Goal: Check status: Check status

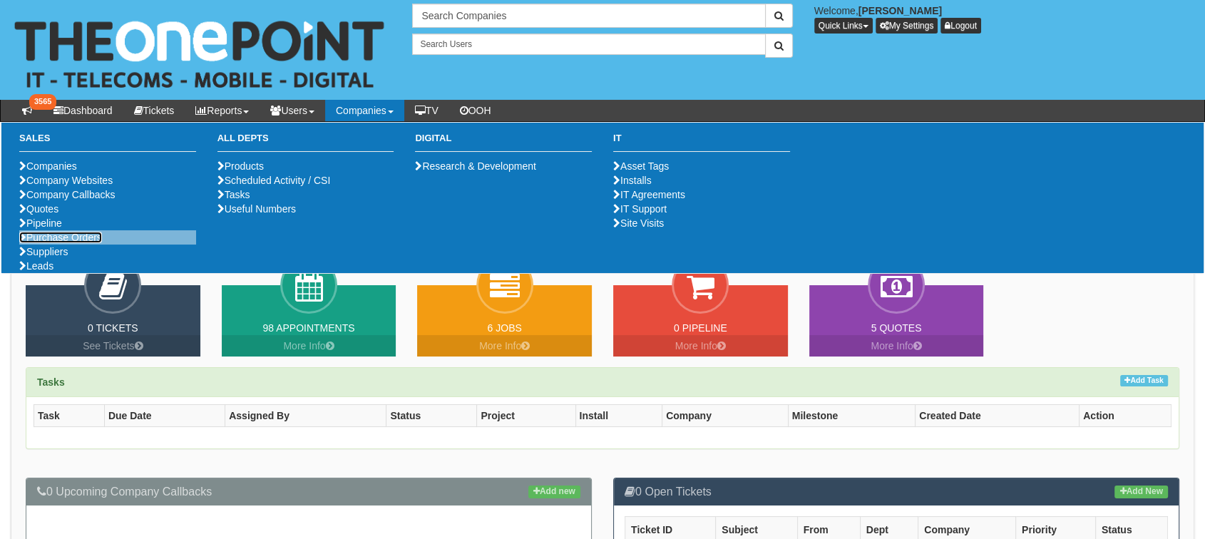
click at [88, 243] on link "Purchase Orders" at bounding box center [60, 237] width 83 height 11
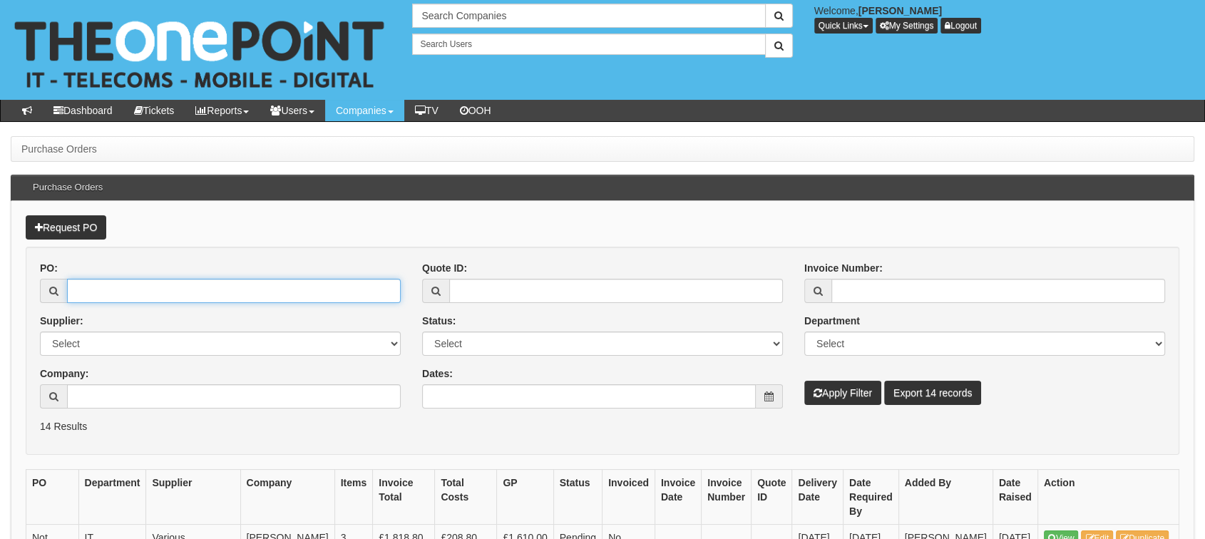
click at [80, 296] on input "PO:" at bounding box center [234, 291] width 334 height 24
paste input "19348"
type input "19348"
click at [836, 398] on button "Apply Filter" at bounding box center [843, 393] width 77 height 24
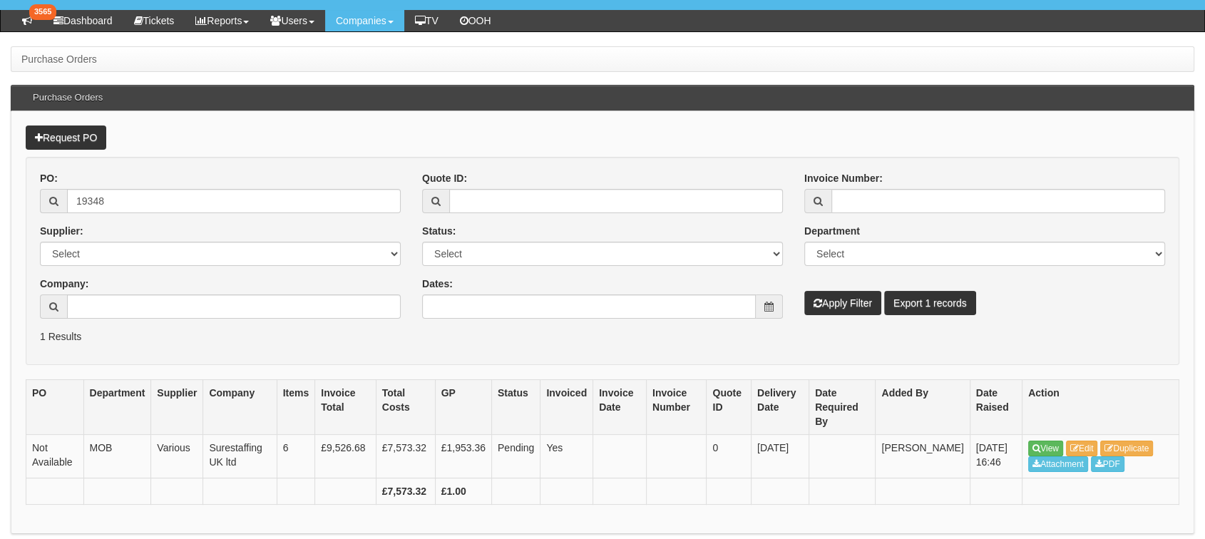
scroll to position [92, 0]
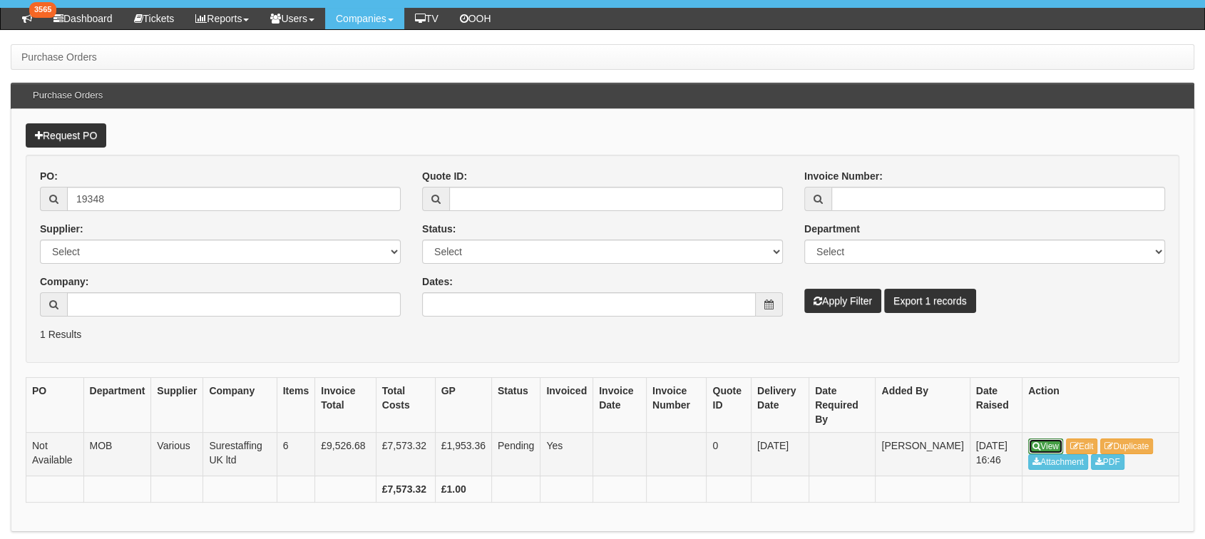
click at [1043, 439] on link "View" at bounding box center [1045, 447] width 35 height 16
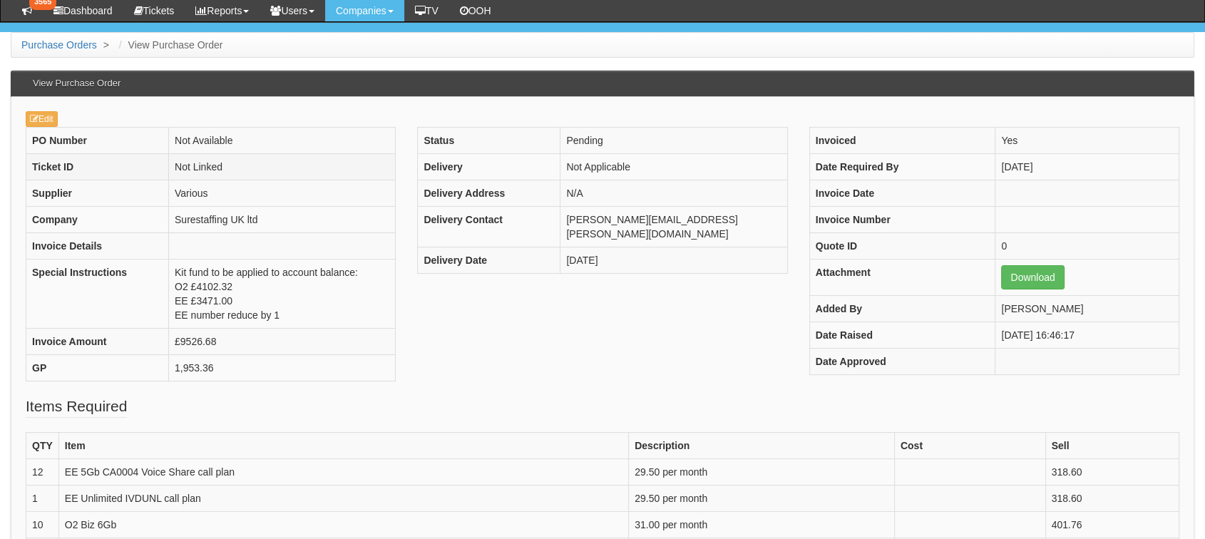
scroll to position [158, 0]
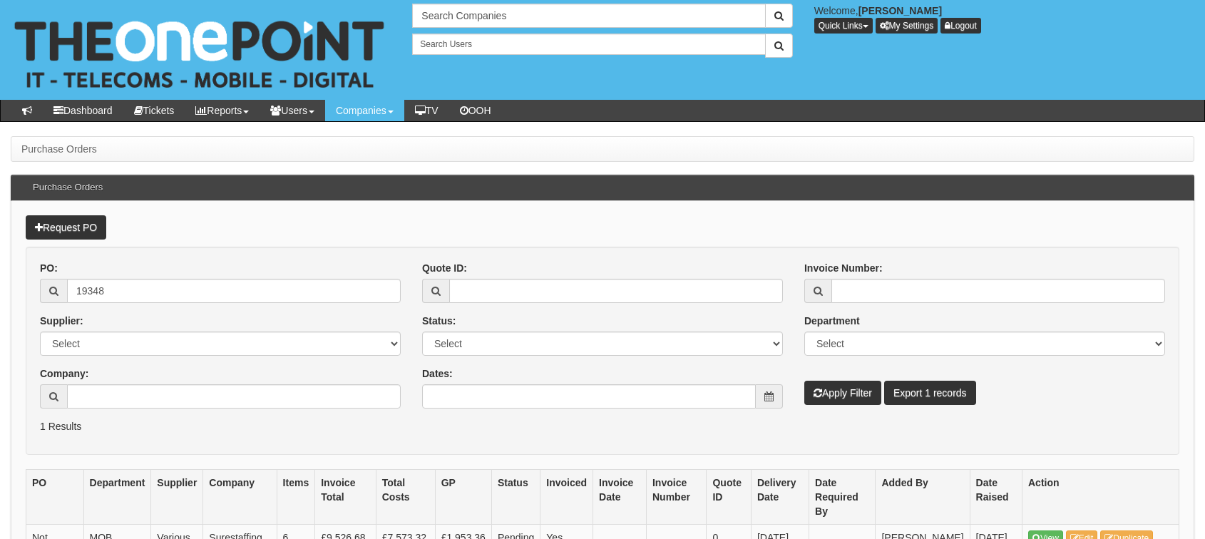
scroll to position [92, 0]
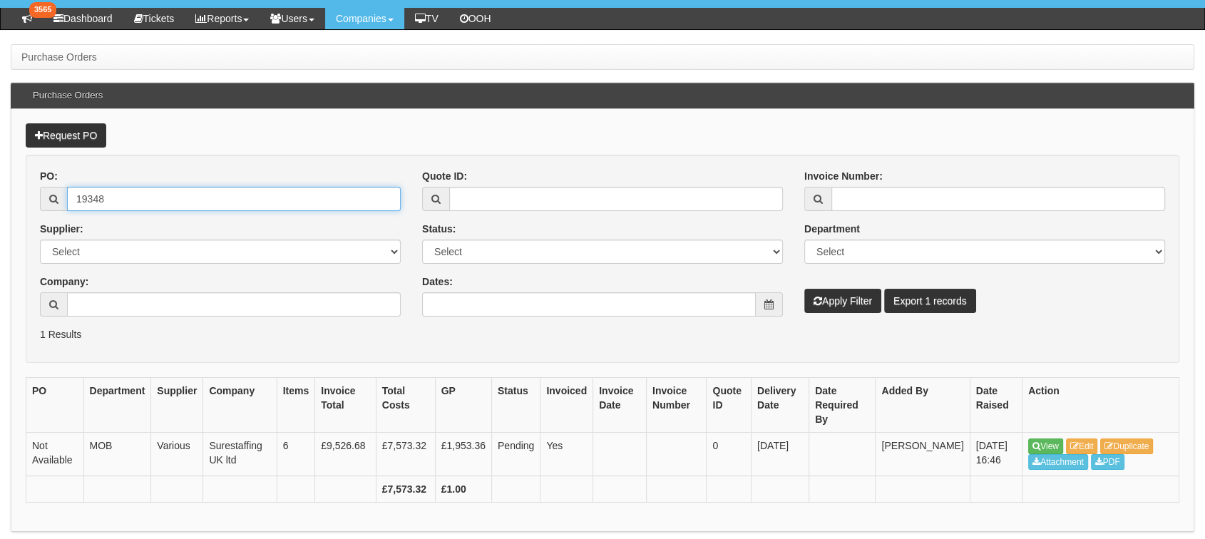
drag, startPoint x: 126, startPoint y: 198, endPoint x: 14, endPoint y: 210, distance: 112.7
click at [14, 210] on div "Request PO PO: 19348 Supplier: Select 123 REG.co.uk 1Password 3 4Gon AA Jones E…" at bounding box center [603, 321] width 1184 height 424
click at [805, 289] on button "Apply Filter" at bounding box center [843, 301] width 77 height 24
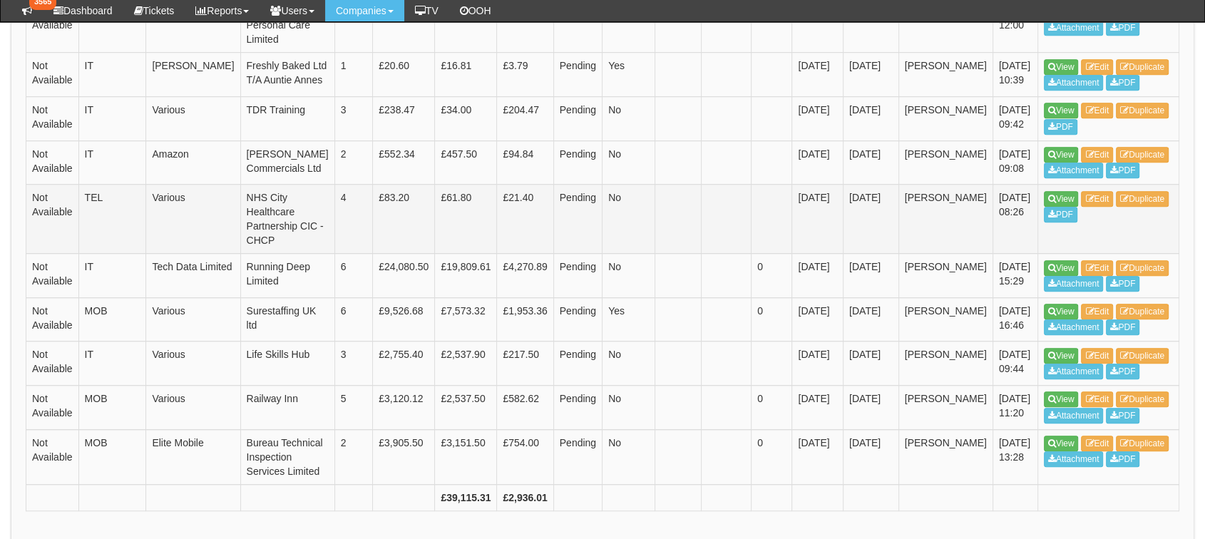
scroll to position [857, 0]
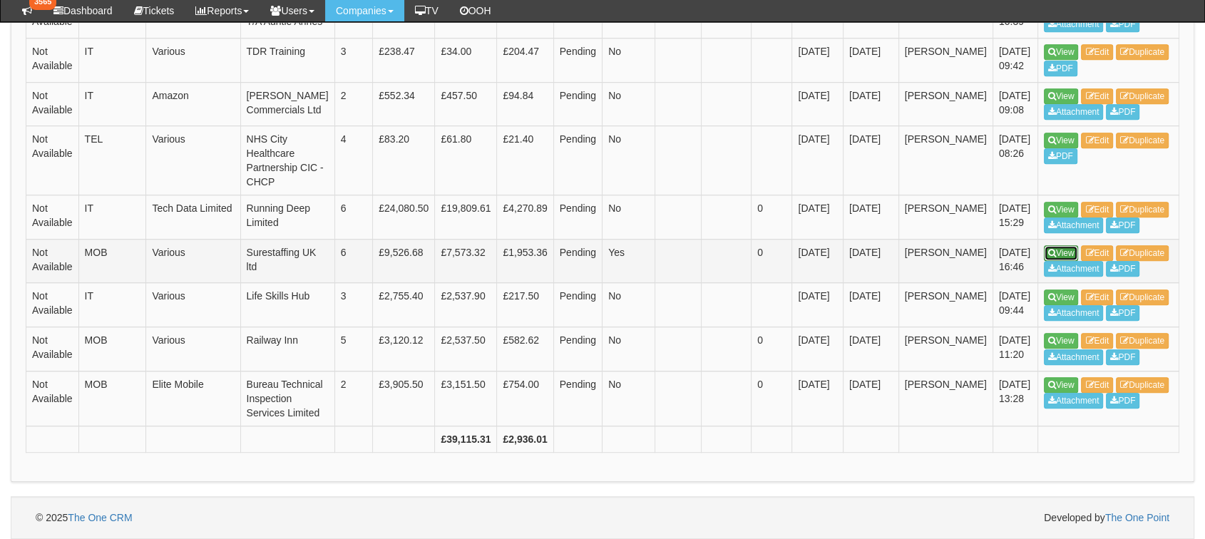
click at [1048, 249] on icon at bounding box center [1052, 253] width 8 height 9
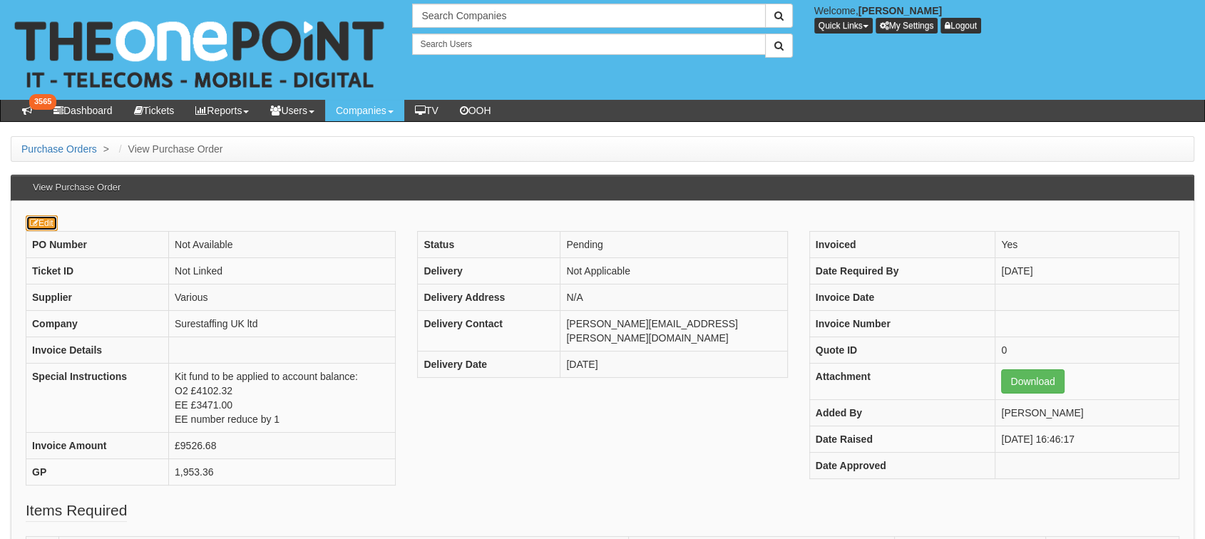
click at [39, 224] on link "Edit" at bounding box center [42, 223] width 32 height 16
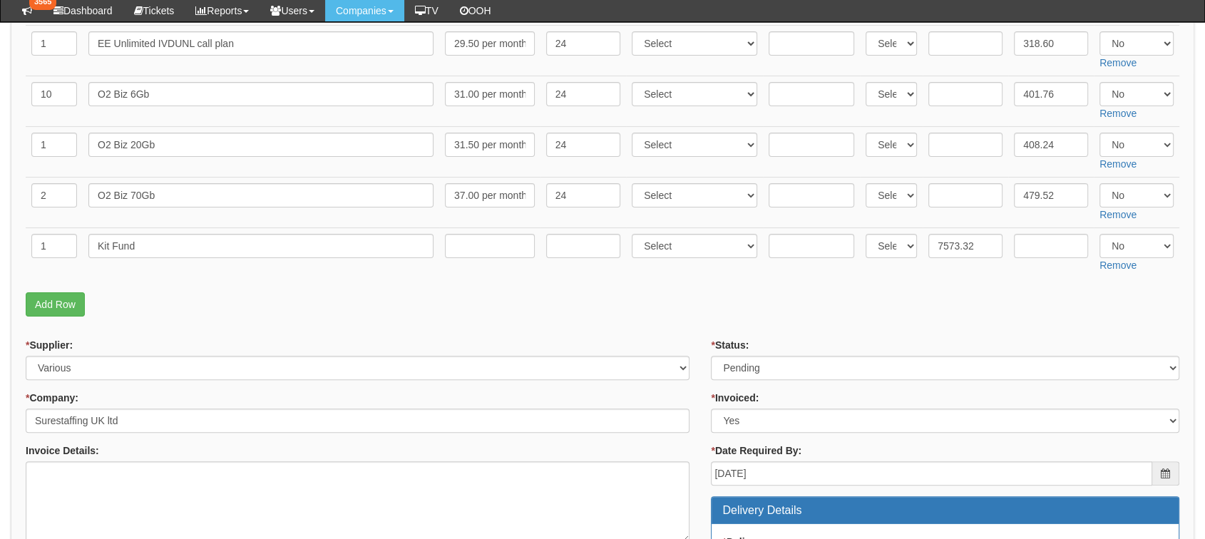
scroll to position [475, 0]
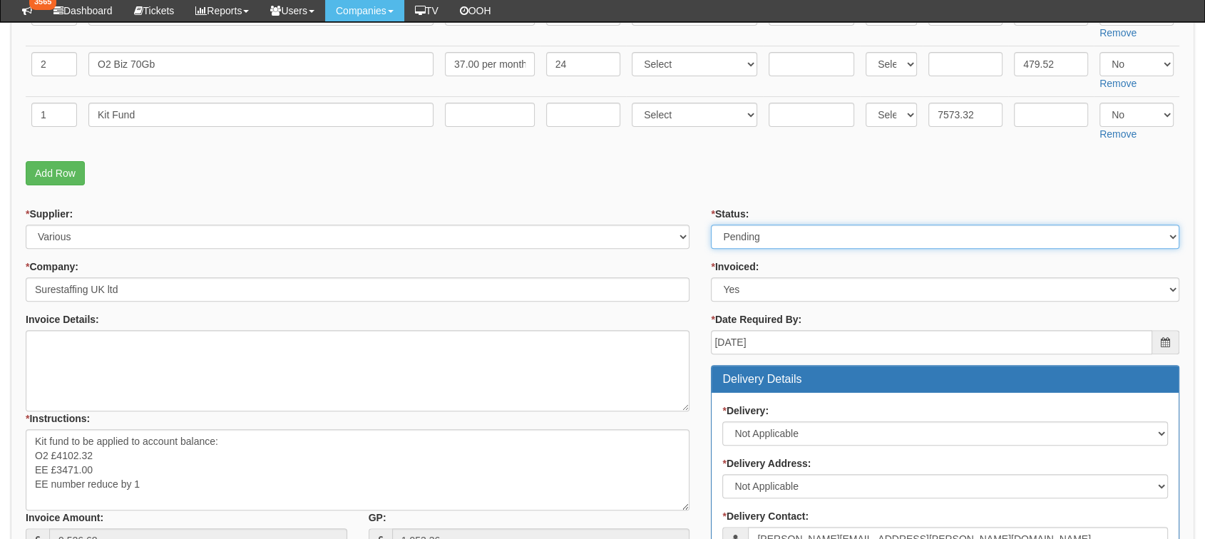
click at [777, 242] on select "Select Approved Completed Delivered Invoiced Ordered Ordered to site Part Order…" at bounding box center [945, 237] width 469 height 24
select select "2"
click at [711, 225] on select "Select Approved Completed Delivered Invoiced Ordered Ordered to site Part Order…" at bounding box center [945, 237] width 469 height 24
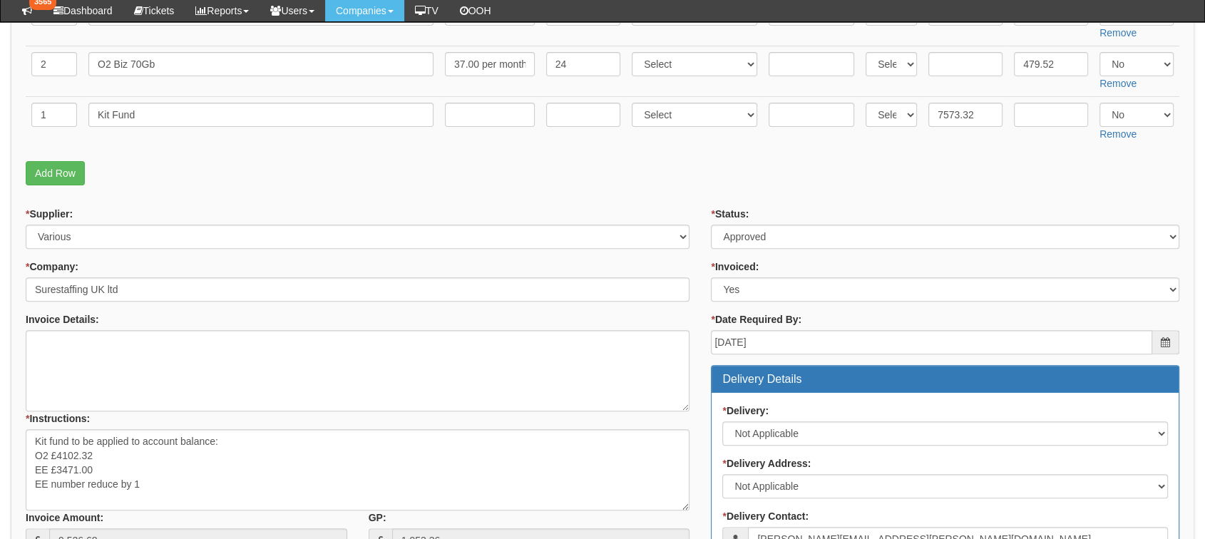
click at [573, 203] on form "PO No: MOBAUG25-19348 Attachment Type: Select Signed Quote Auth email if quote …" at bounding box center [603, 314] width 1154 height 1220
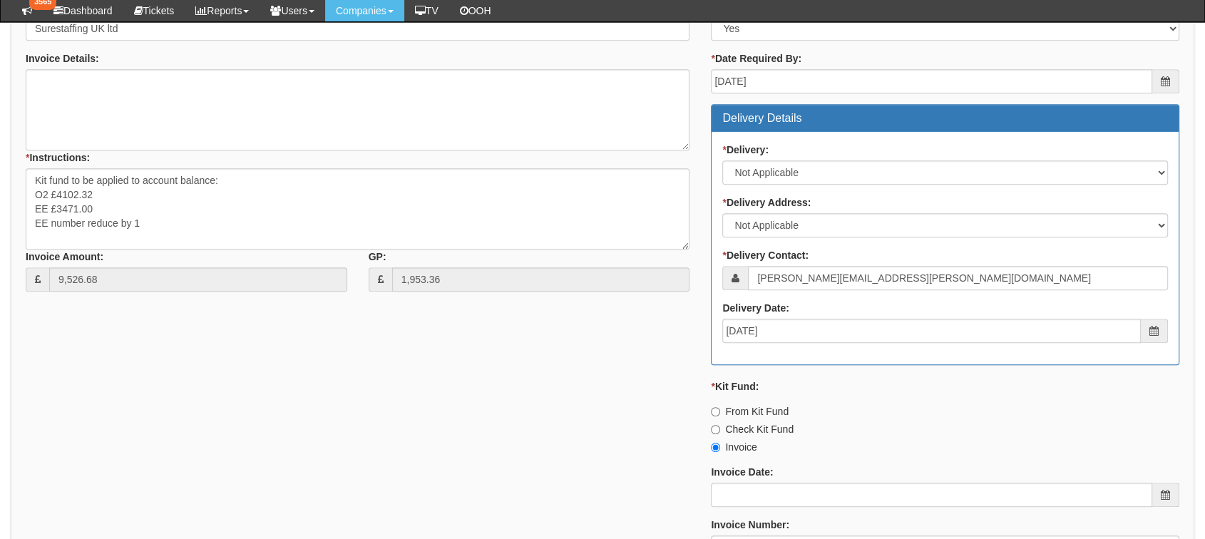
scroll to position [951, 0]
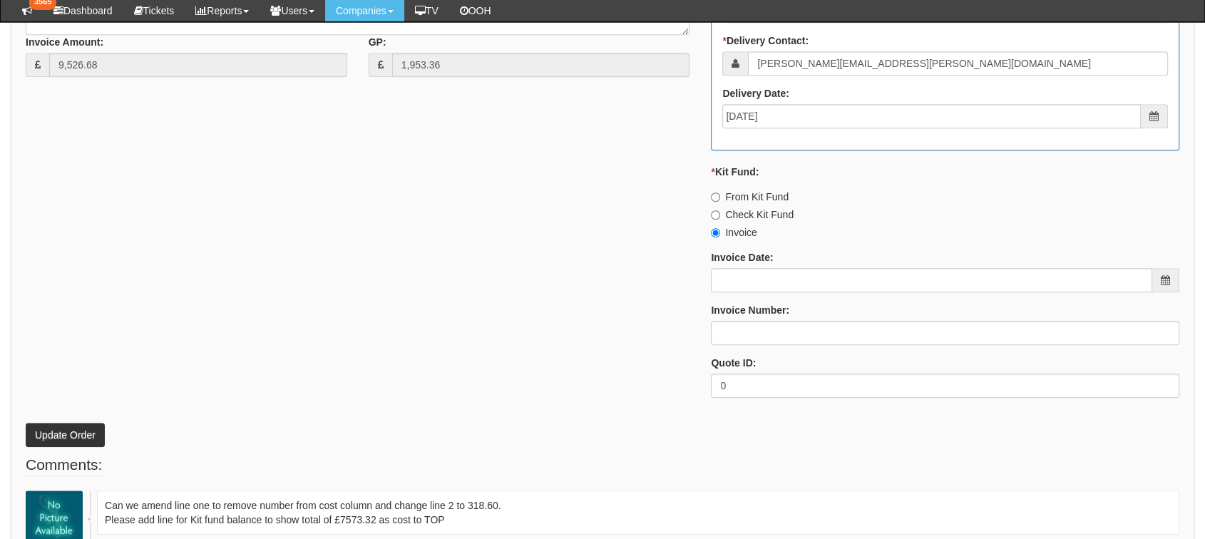
click at [85, 422] on p "Update Order" at bounding box center [603, 428] width 1154 height 39
click at [85, 424] on button "Update Order" at bounding box center [65, 435] width 79 height 24
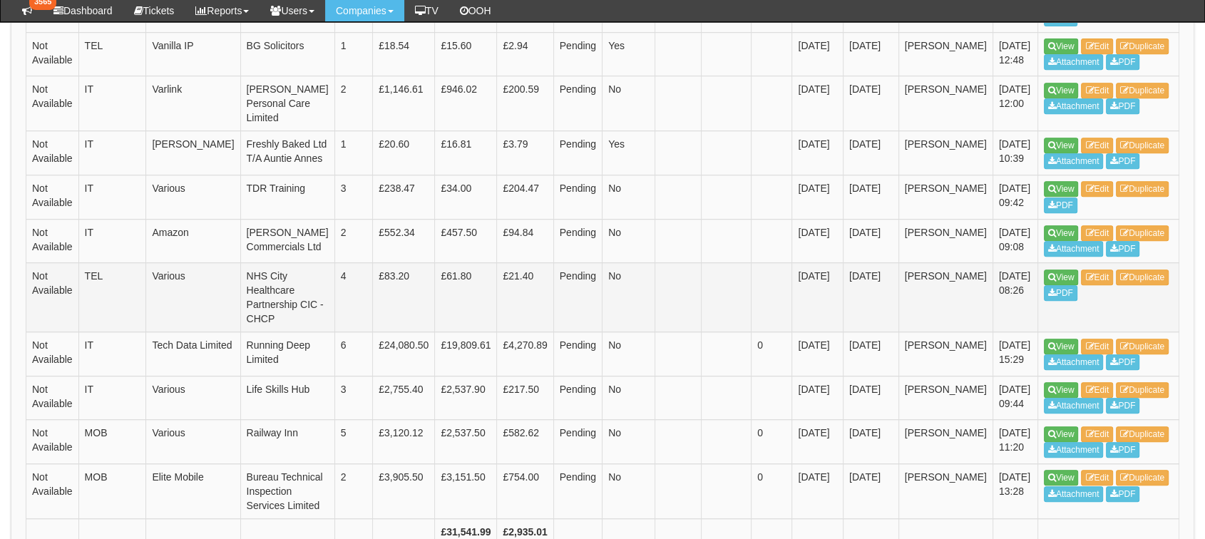
scroll to position [394, 0]
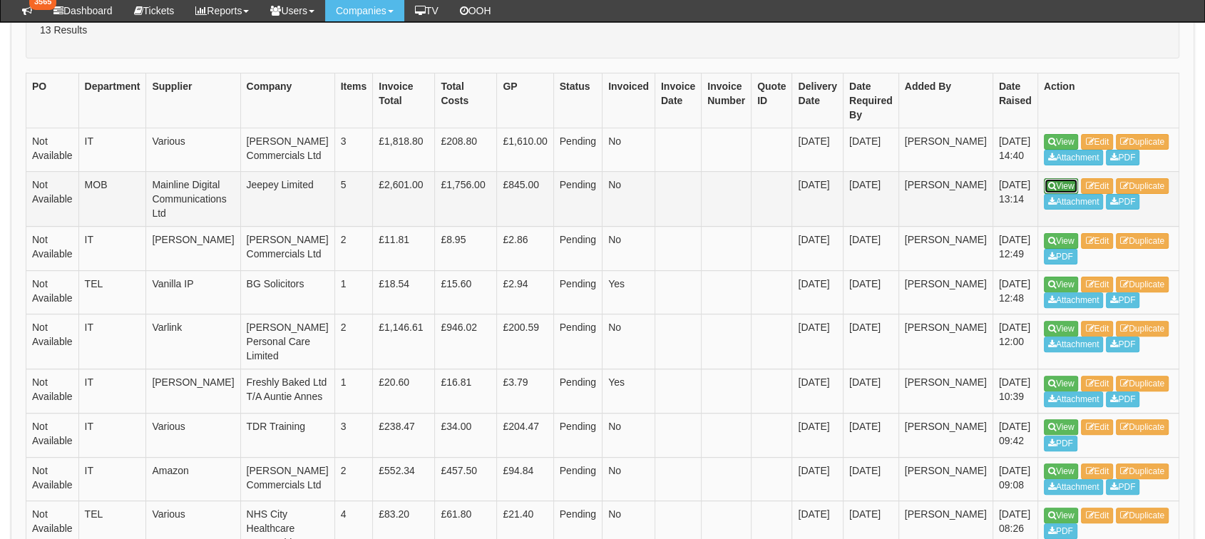
click at [1048, 190] on icon at bounding box center [1052, 186] width 8 height 9
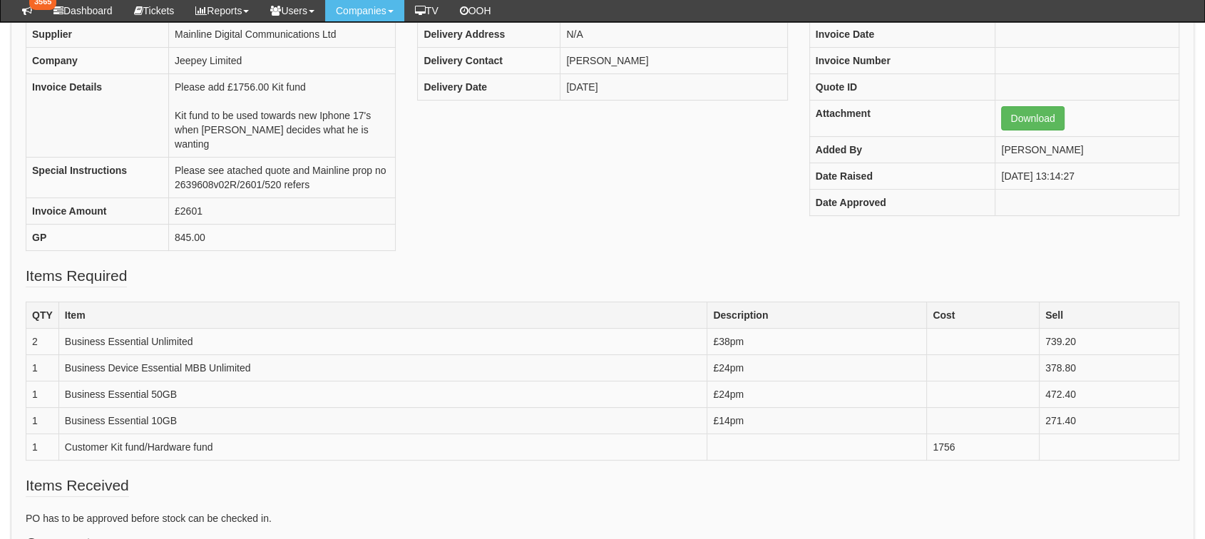
scroll to position [237, 0]
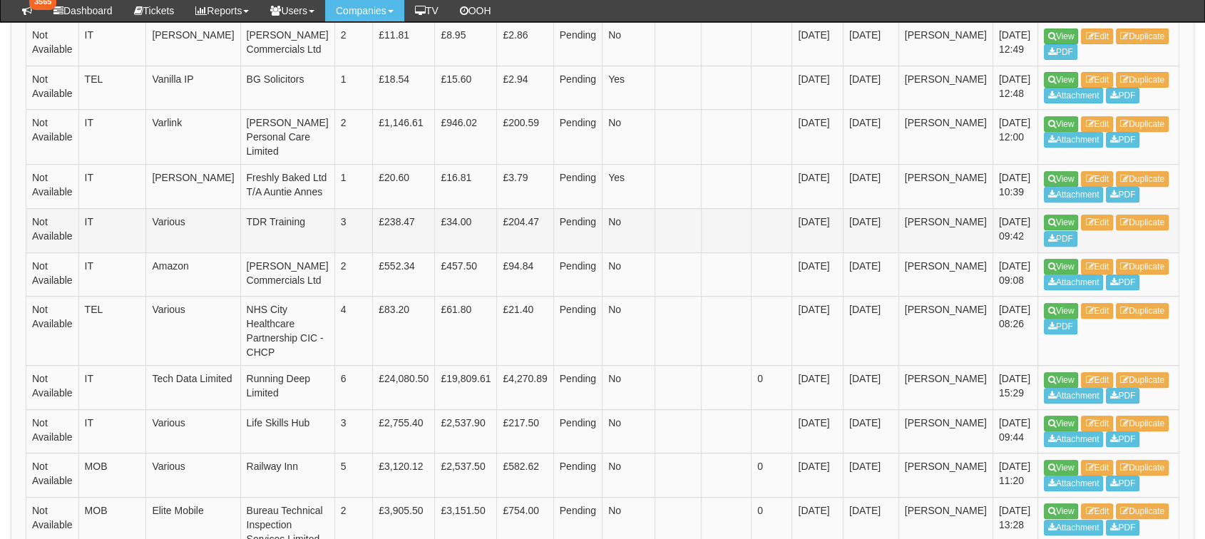
scroll to position [723, 0]
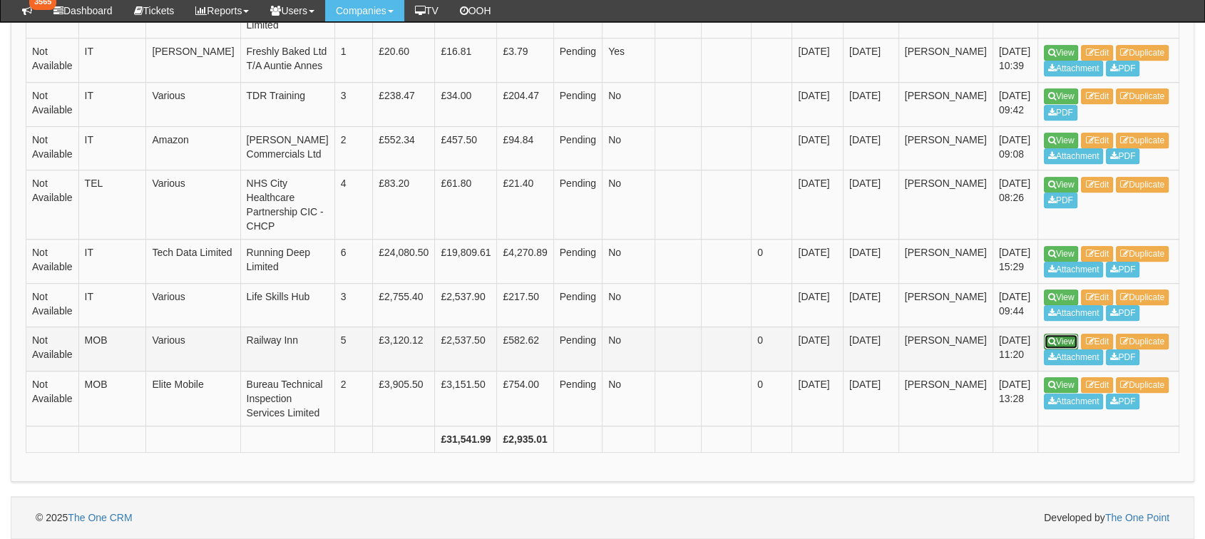
click at [1046, 349] on link "View" at bounding box center [1061, 342] width 35 height 16
